Goal: Task Accomplishment & Management: Manage account settings

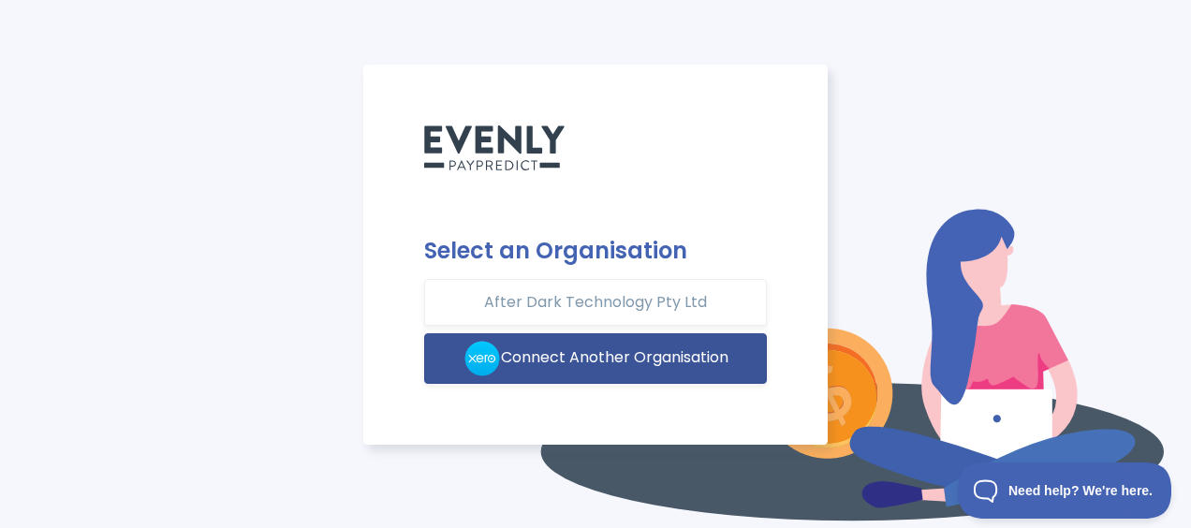
click at [541, 354] on span "Connect Another Organisation" at bounding box center [614, 358] width 227 height 22
click at [594, 353] on span "Connect Another Organisation" at bounding box center [614, 358] width 227 height 22
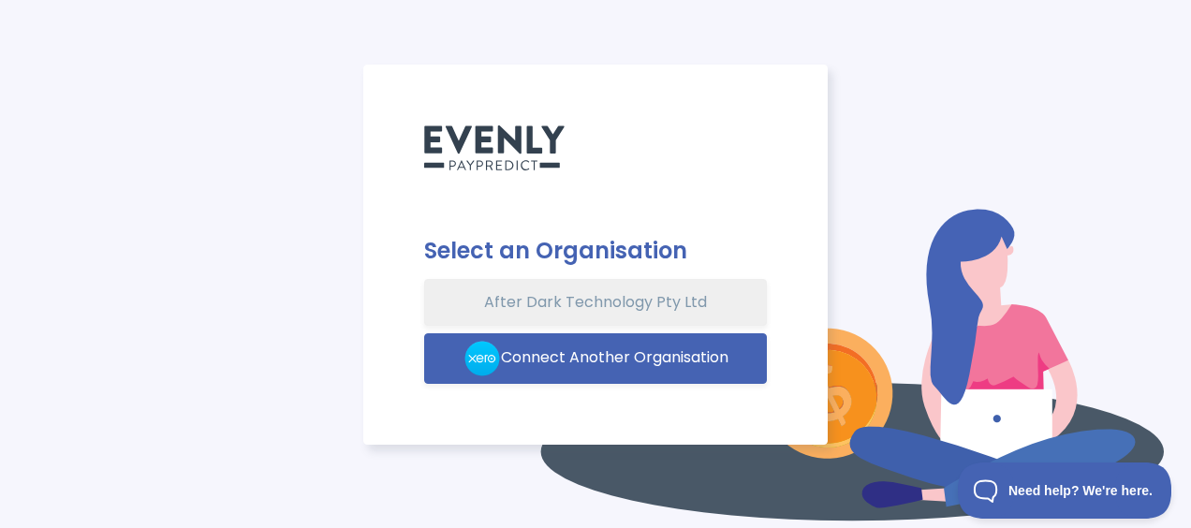
click at [583, 301] on button "After Dark Technology Pty Ltd" at bounding box center [595, 302] width 343 height 47
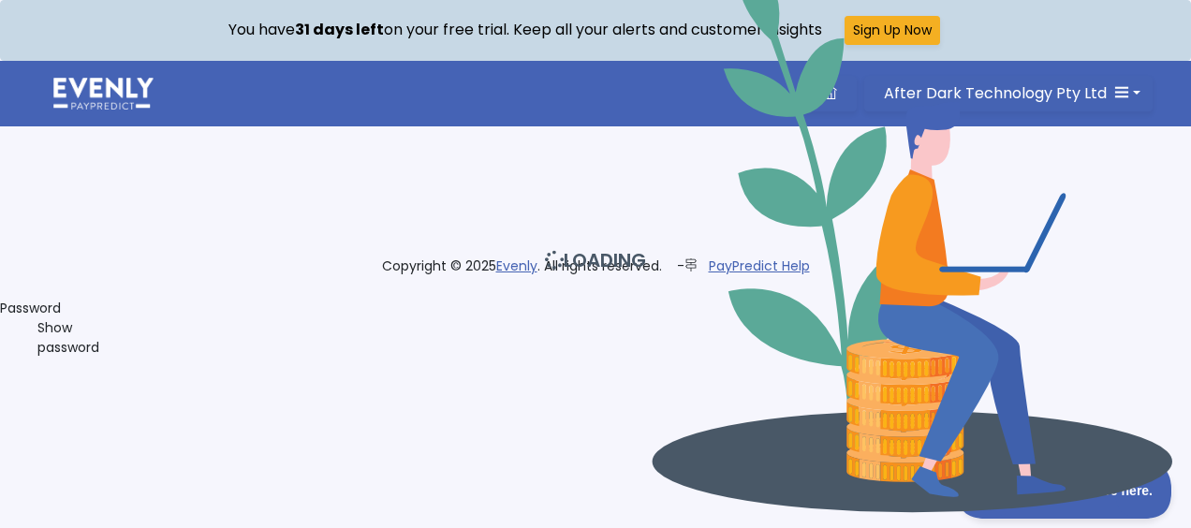
click at [974, 107] on div "LOADING" at bounding box center [595, 264] width 1213 height 528
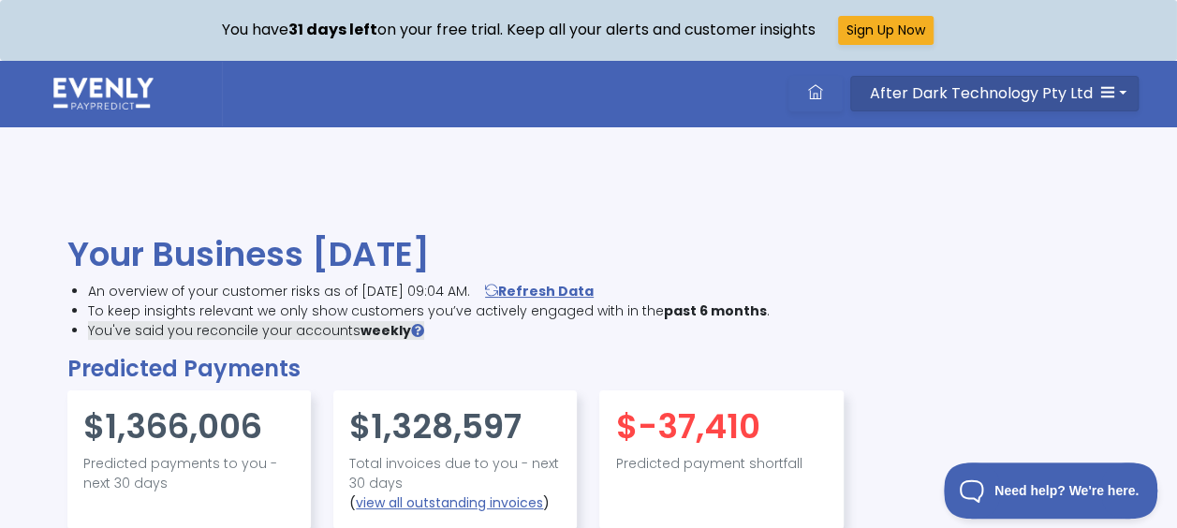
click at [960, 85] on span "After Dark Technology Pty Ltd" at bounding box center [981, 93] width 223 height 22
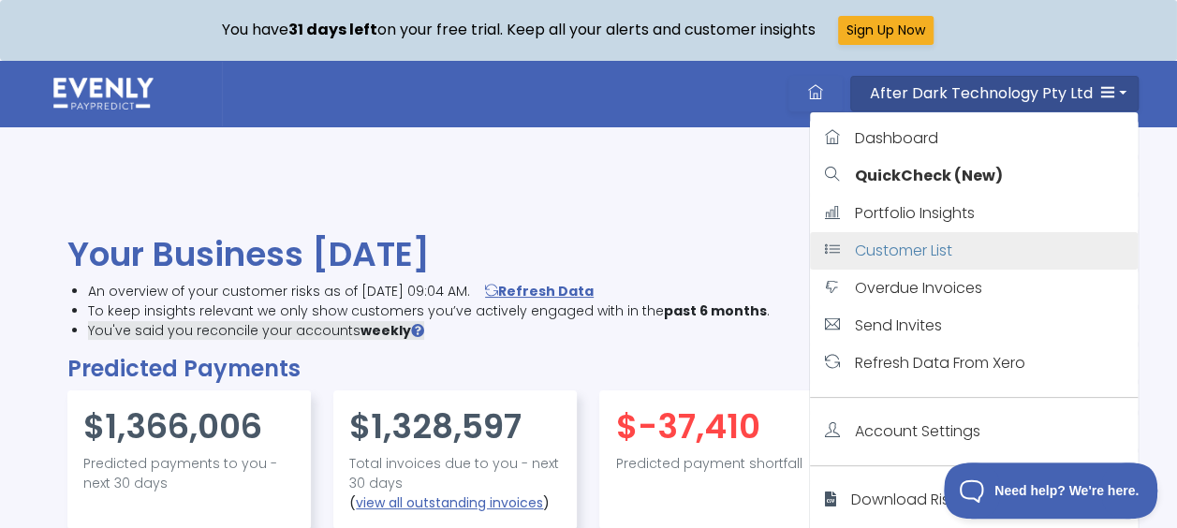
scroll to position [335, 1007]
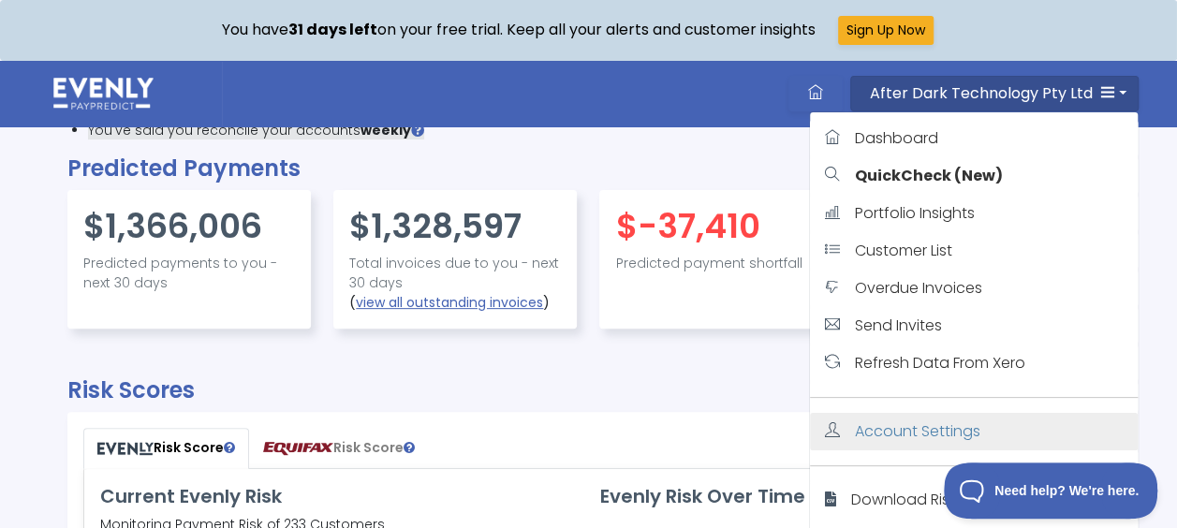
click at [902, 432] on span "Account Settings" at bounding box center [917, 431] width 125 height 22
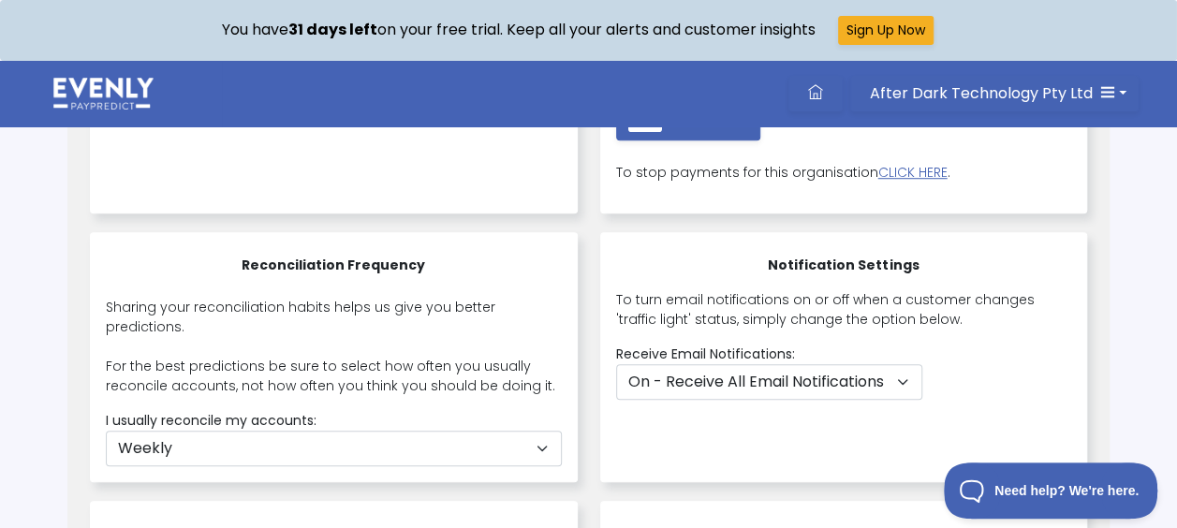
scroll to position [725, 0]
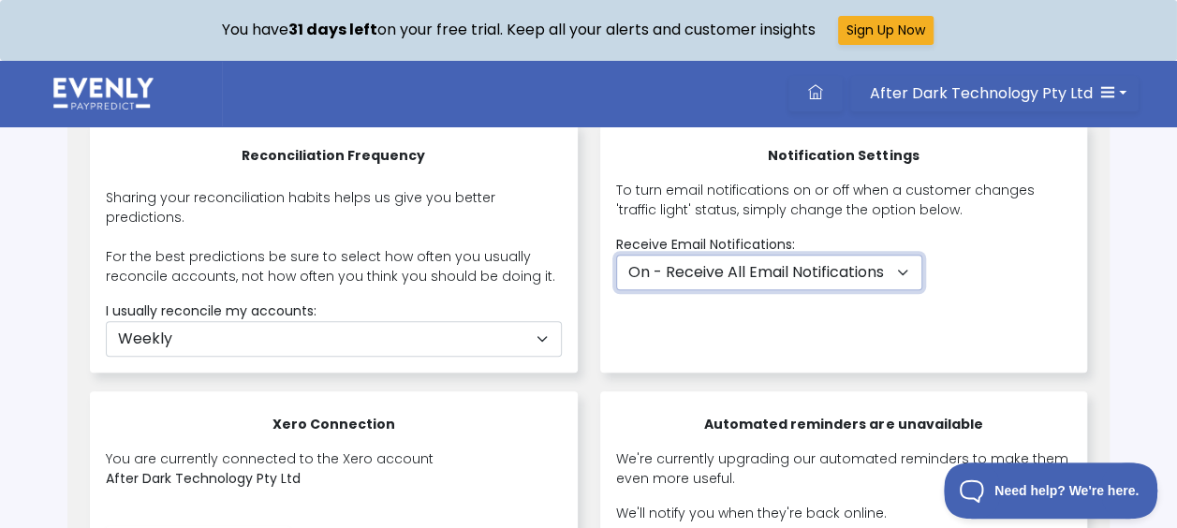
click at [790, 279] on select "On - Receive All Email Notifications Off - Receive No Email Notifications" at bounding box center [769, 273] width 306 height 36
select select "none"
click at [616, 255] on select "On - Receive All Email Notifications Off - Receive No Email Notifications" at bounding box center [769, 273] width 306 height 36
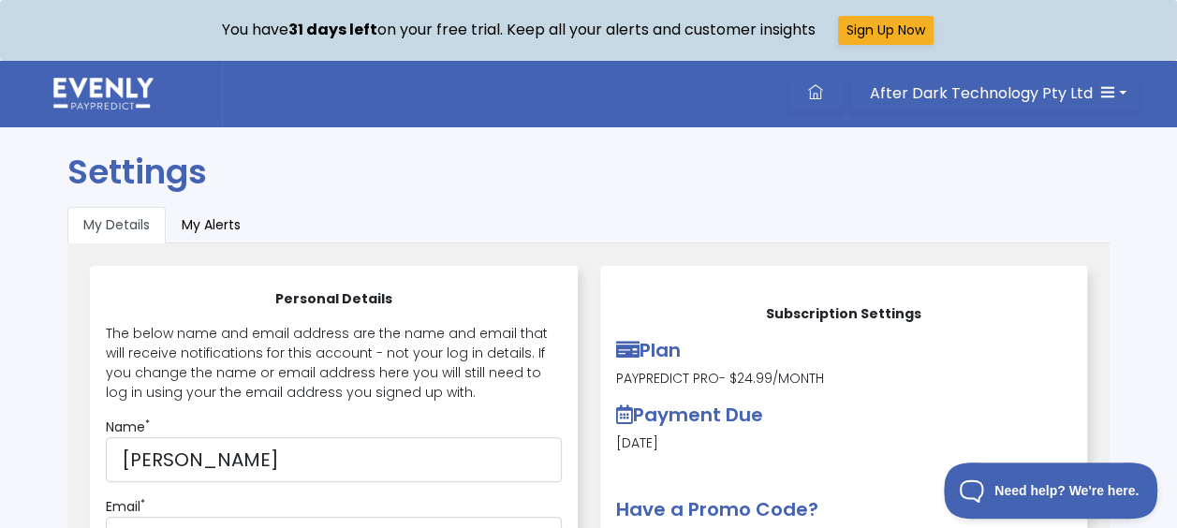
scroll to position [0, 0]
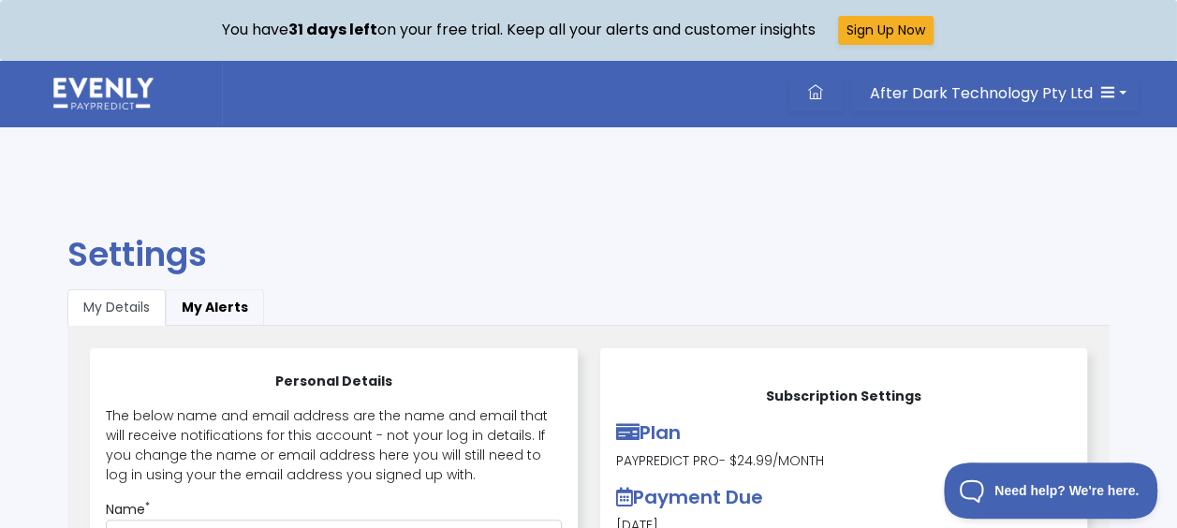
click at [198, 300] on button "My Alerts" at bounding box center [215, 307] width 98 height 37
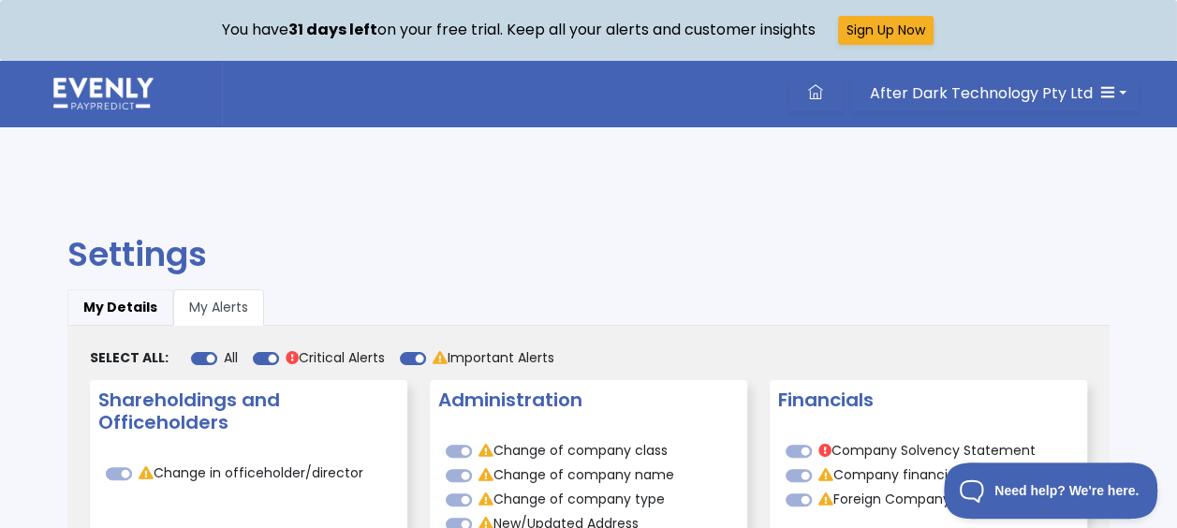
click at [105, 296] on button "My Details" at bounding box center [120, 307] width 106 height 37
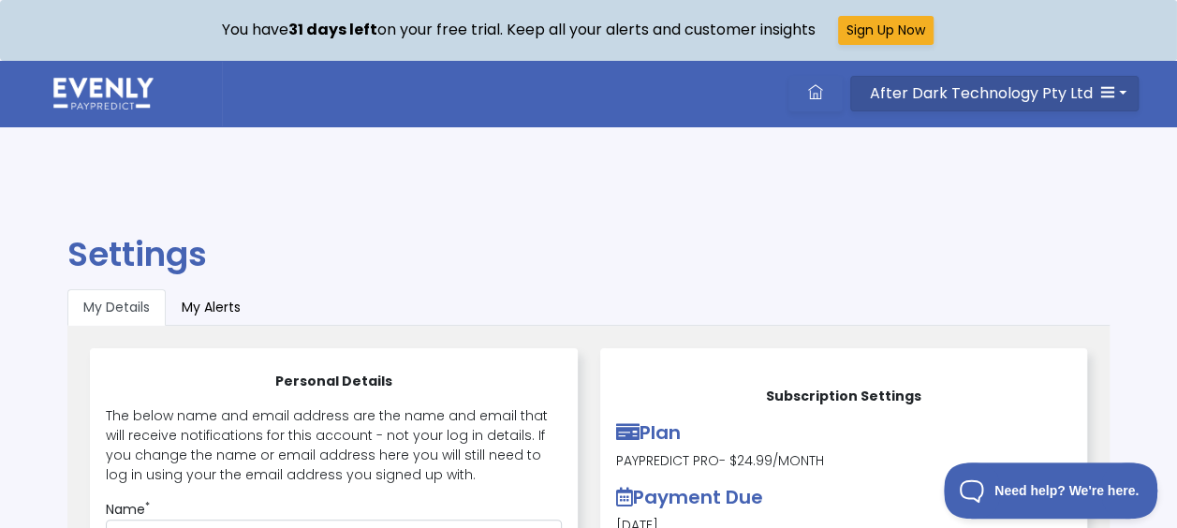
click at [1026, 93] on span "After Dark Technology Pty Ltd" at bounding box center [981, 93] width 223 height 22
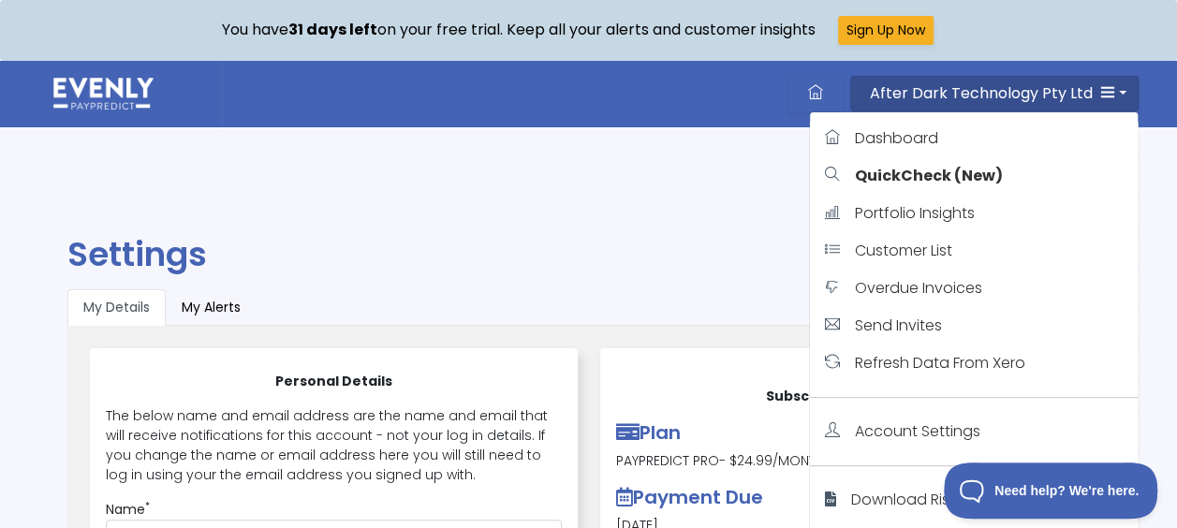
click at [650, 304] on ul "My Details My Alerts" at bounding box center [588, 307] width 1042 height 37
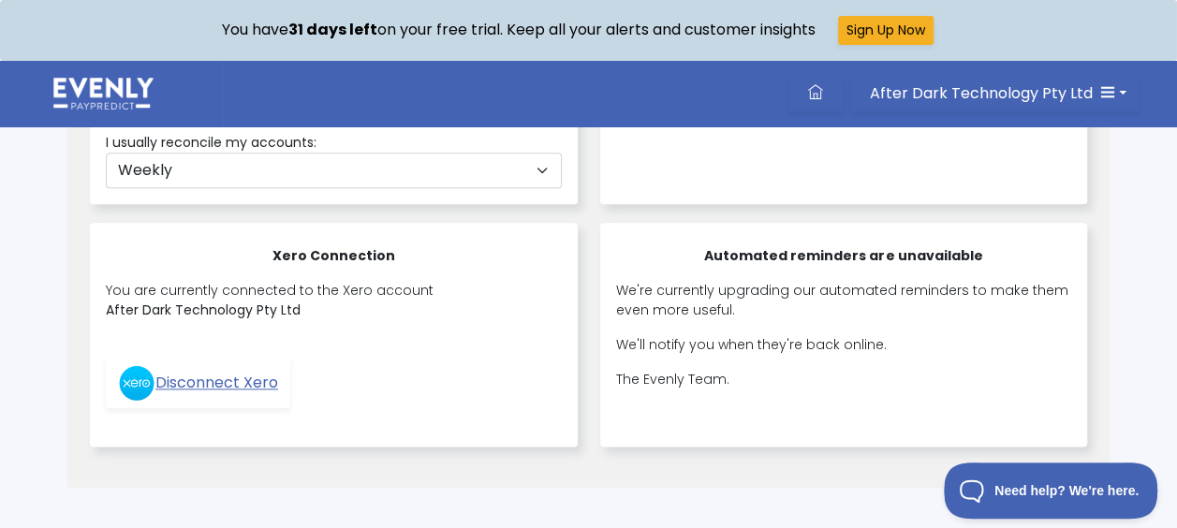
scroll to position [895, 0]
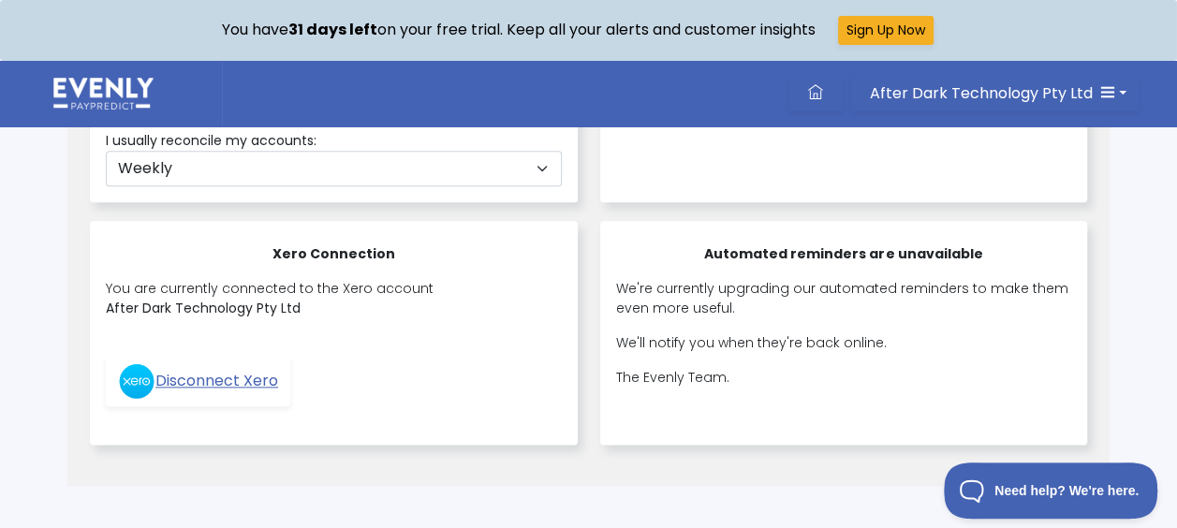
click at [803, 114] on div "After Dark Technology Pty Ltd Dashboard QuickCheck (New) Portfolio Insights Cus…" at bounding box center [699, 94] width 955 height 66
click at [812, 98] on link at bounding box center [815, 94] width 54 height 36
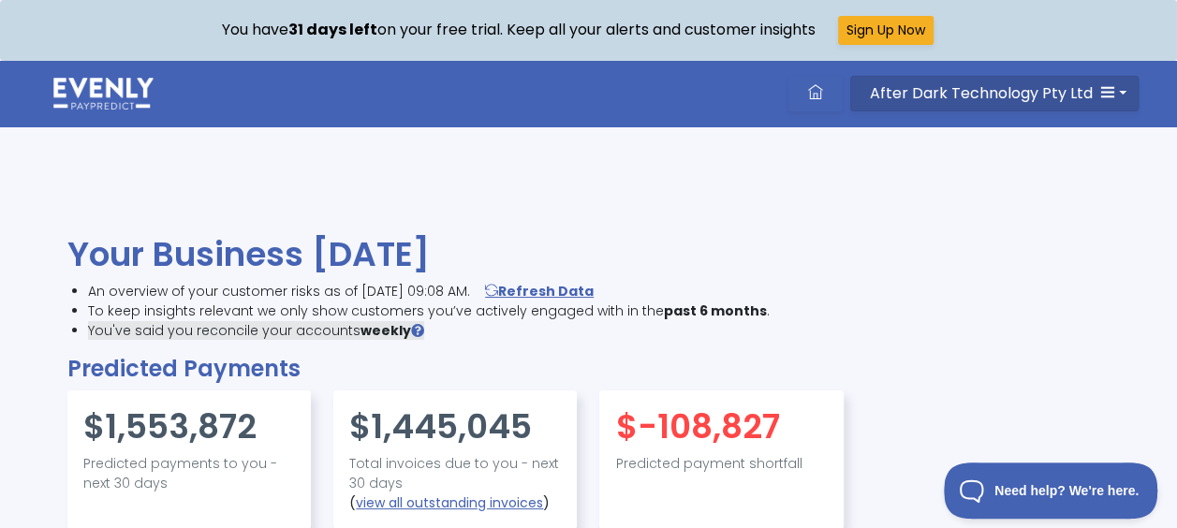
click at [923, 85] on span "After Dark Technology Pty Ltd" at bounding box center [981, 93] width 223 height 22
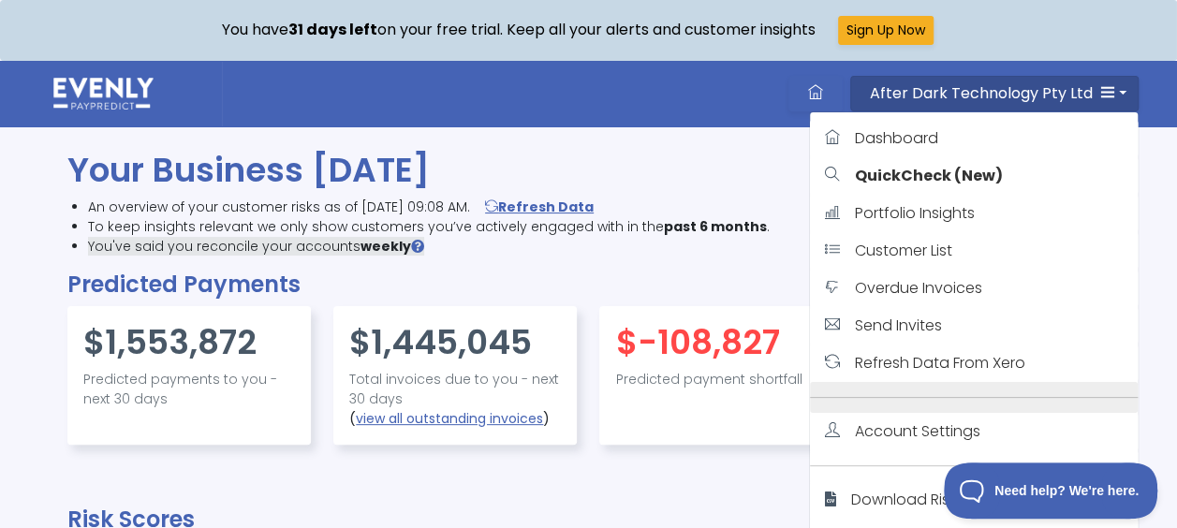
scroll to position [73, 0]
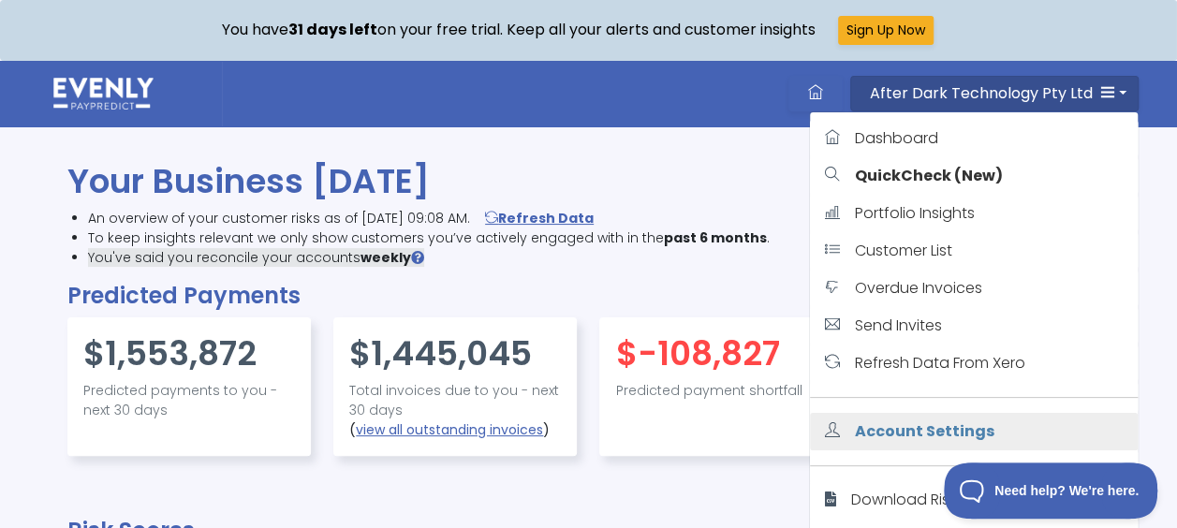
click at [902, 431] on span "Account Settings" at bounding box center [924, 431] width 139 height 22
select select "none"
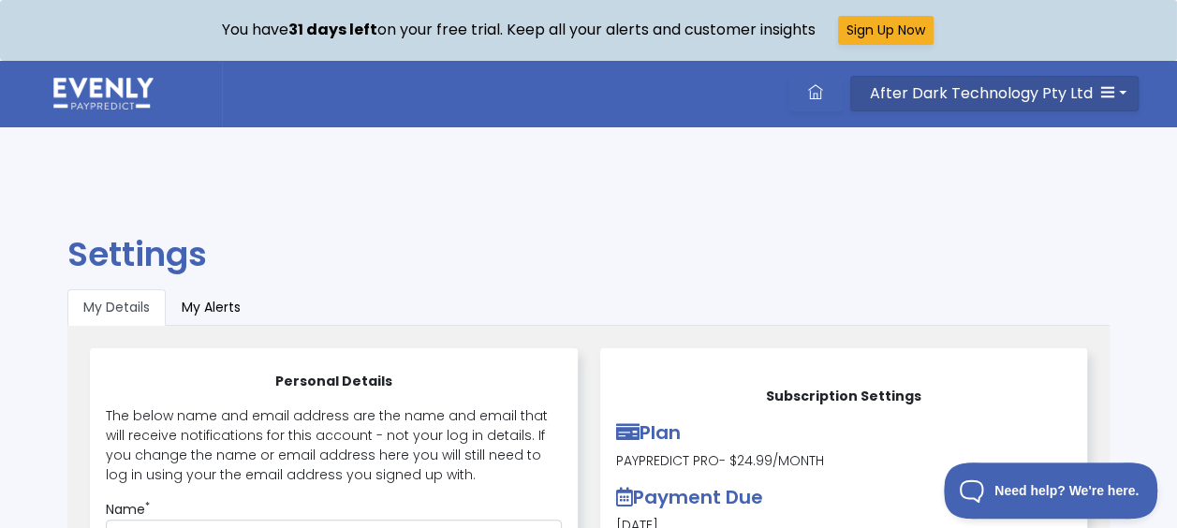
click at [966, 86] on span "After Dark Technology Pty Ltd" at bounding box center [981, 93] width 223 height 22
